Goal: Submit feedback/report problem

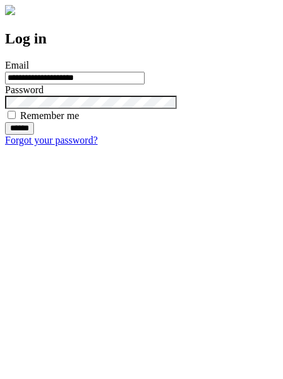
click at [34, 135] on input "******" at bounding box center [19, 128] width 29 height 13
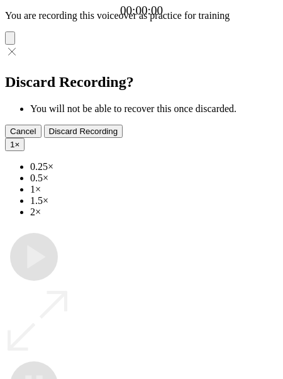
type input "**********"
